Goal: Obtain resource: Download file/media

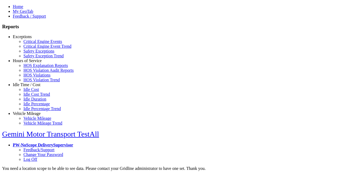
click at [31, 39] on link "Exceptions" at bounding box center [22, 36] width 19 height 5
click at [35, 44] on link "Critical Engine Events" at bounding box center [42, 41] width 39 height 5
select select
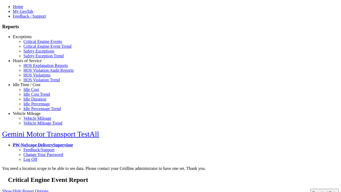
select select
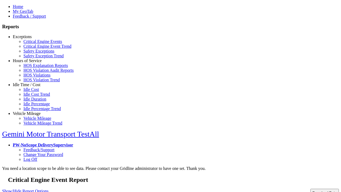
select select
type input "*********"
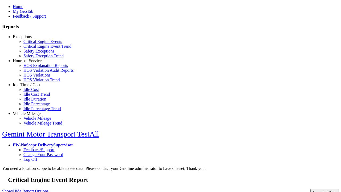
click at [313, 189] on button "Download Data" at bounding box center [325, 193] width 29 height 8
